Goal: Information Seeking & Learning: Learn about a topic

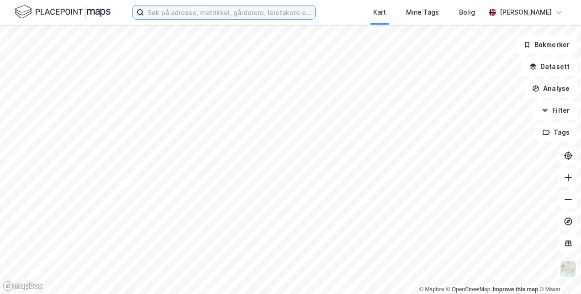
click at [163, 14] on input at bounding box center [229, 12] width 171 height 14
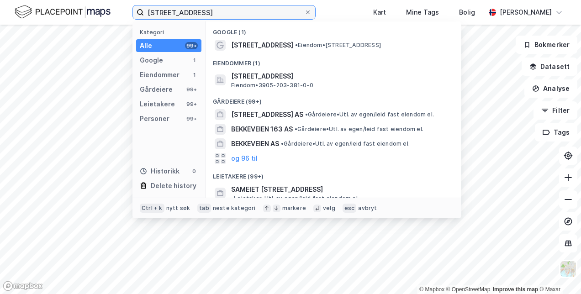
type input "[STREET_ADDRESS]"
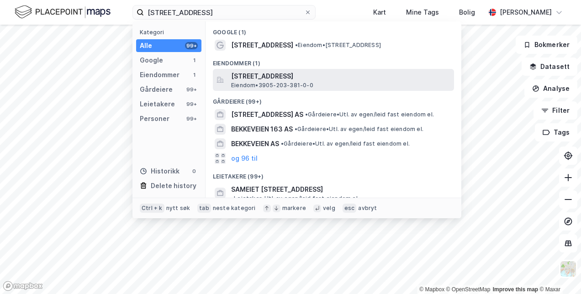
click at [277, 80] on span "[STREET_ADDRESS]" at bounding box center [340, 76] width 219 height 11
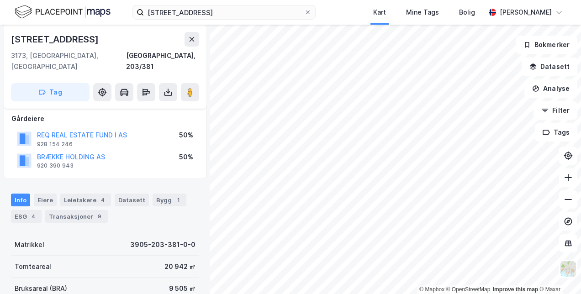
scroll to position [91, 0]
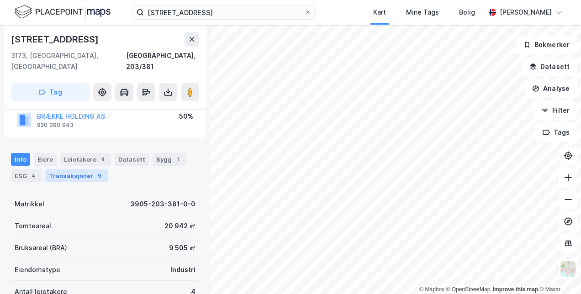
click at [81, 170] on div "Transaksjoner 9" at bounding box center [76, 176] width 63 height 13
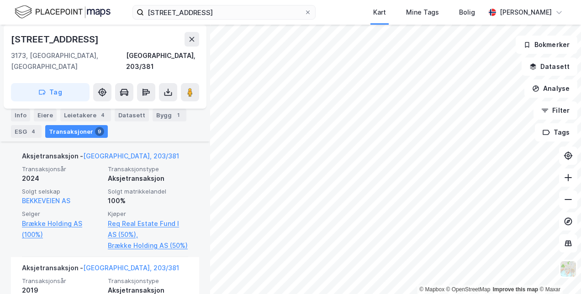
scroll to position [288, 0]
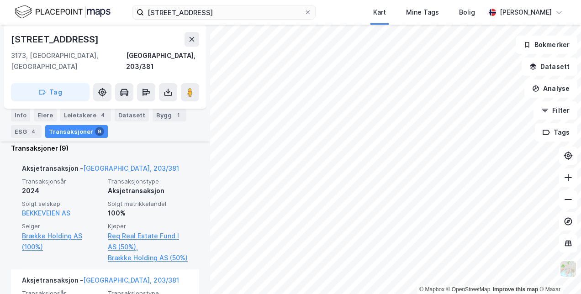
click at [149, 200] on span "Solgt matrikkelandel" at bounding box center [148, 204] width 80 height 8
click at [144, 185] on div "Transaksjonsår 2024 Transaksjonstype Aksjetransaksjon Solgt selskap BEKKEVEIEN …" at bounding box center [105, 221] width 166 height 86
